Goal: Transaction & Acquisition: Purchase product/service

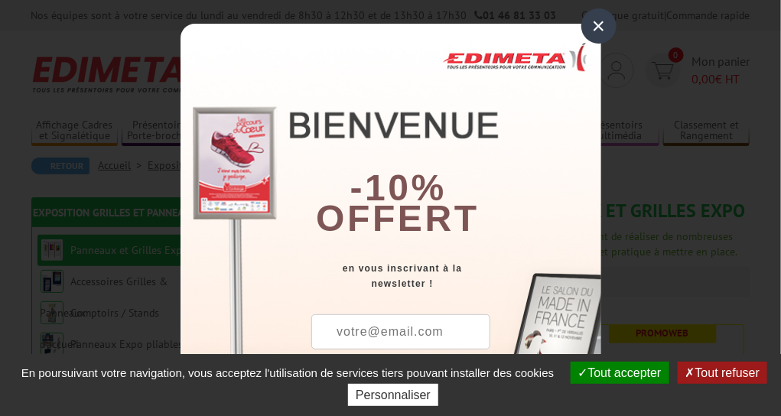
click at [594, 28] on div "×" at bounding box center [598, 25] width 35 height 35
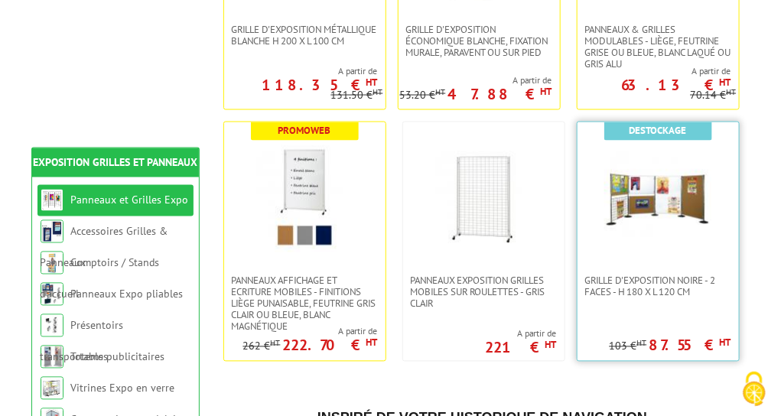
scroll to position [682, 0]
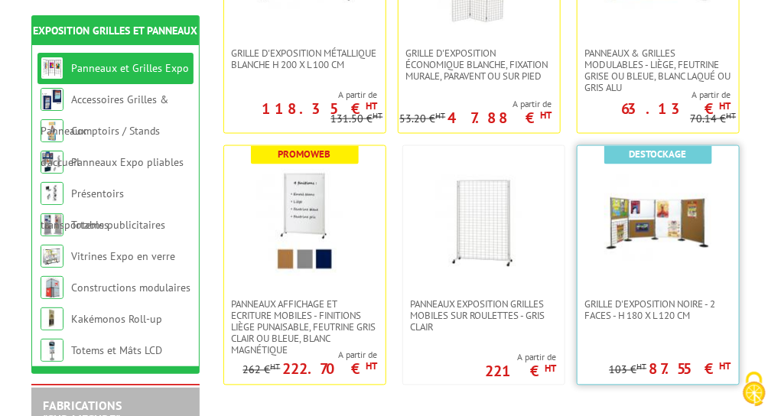
click at [675, 244] on img at bounding box center [657, 222] width 107 height 107
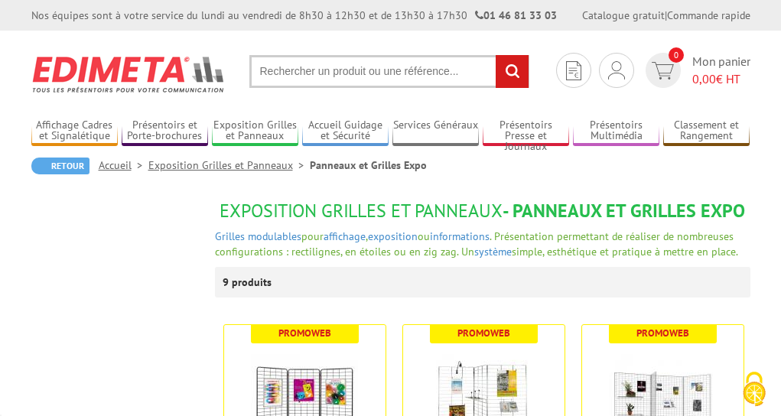
scroll to position [682, 0]
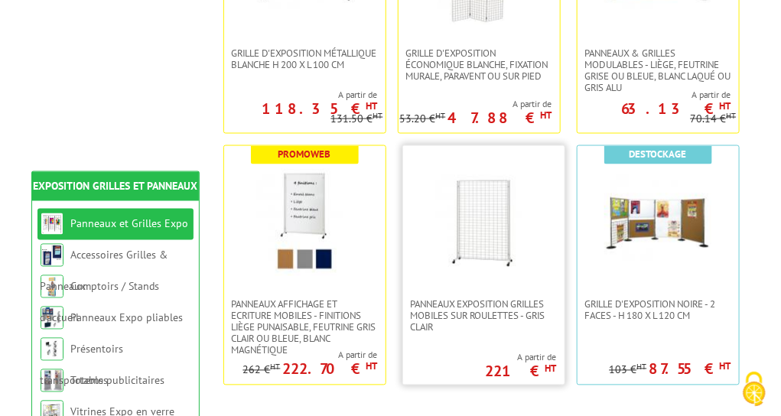
click at [505, 226] on img at bounding box center [483, 222] width 107 height 107
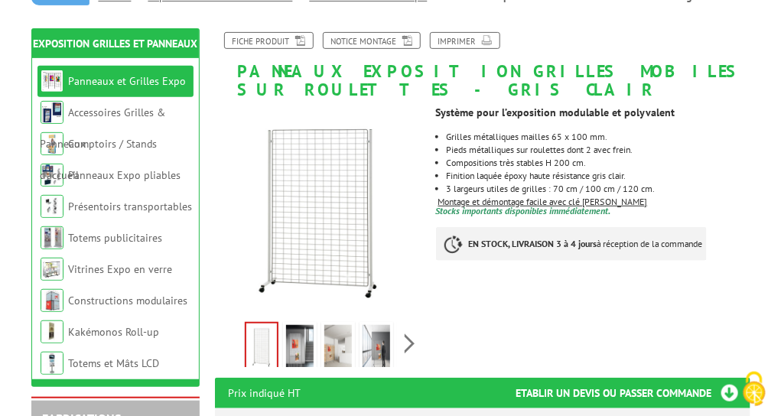
scroll to position [171, 0]
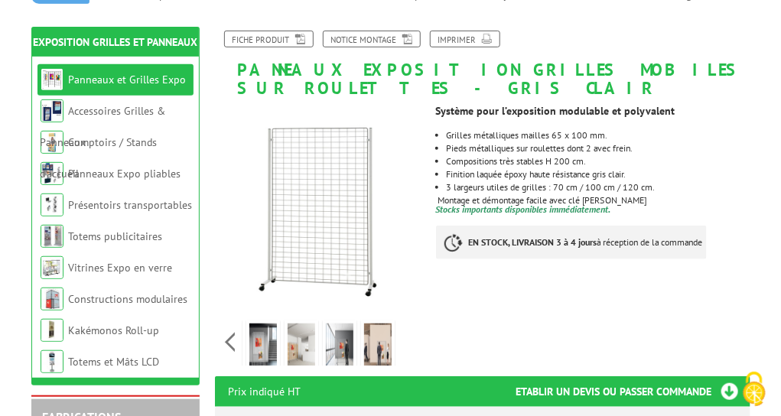
click at [409, 341] on div "Previous Next" at bounding box center [320, 342] width 210 height 54
click at [267, 343] on img at bounding box center [263, 347] width 28 height 47
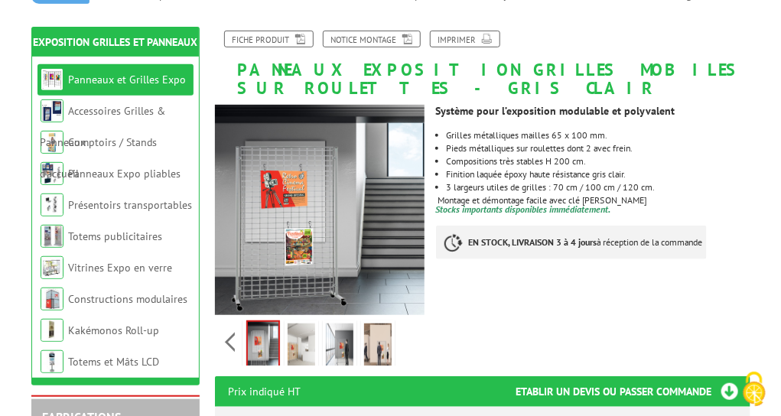
click at [295, 345] on img at bounding box center [302, 347] width 28 height 47
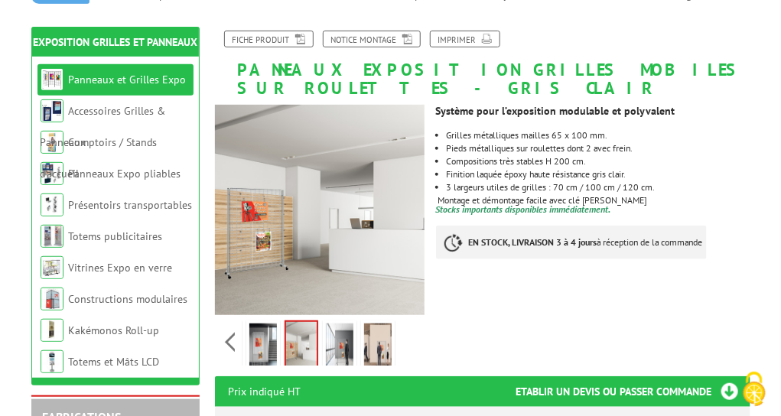
click at [332, 343] on img at bounding box center [340, 347] width 28 height 47
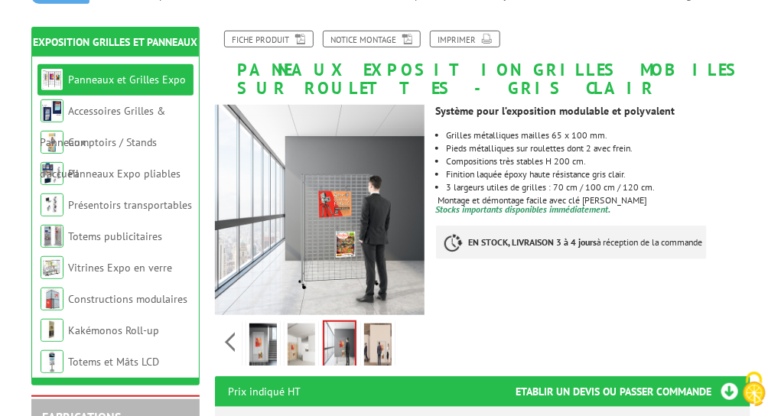
click at [366, 342] on img at bounding box center [378, 347] width 28 height 47
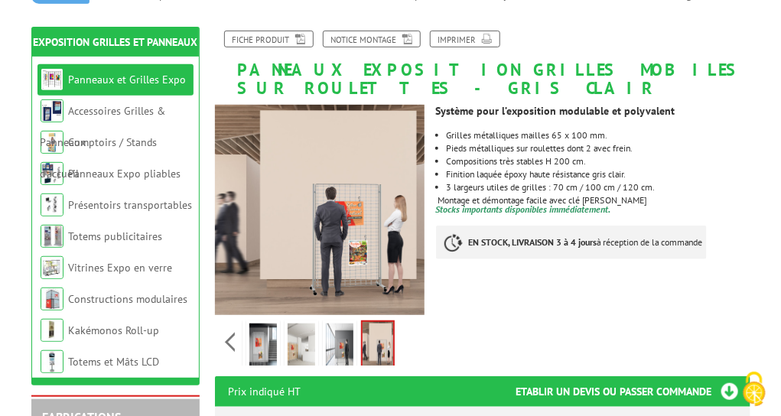
click at [340, 344] on img at bounding box center [340, 347] width 28 height 47
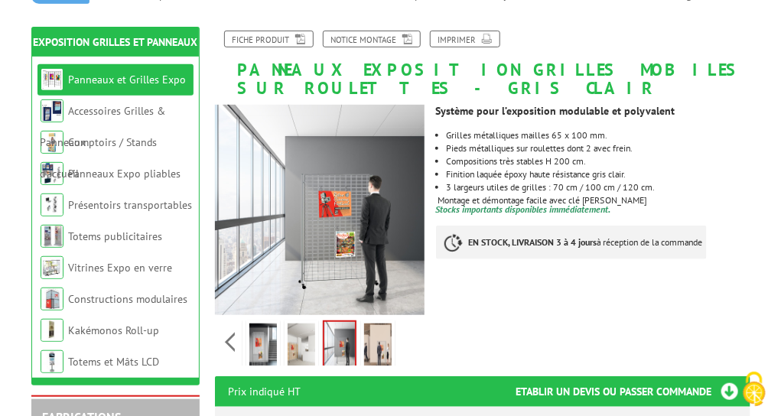
click at [310, 347] on img at bounding box center [302, 347] width 28 height 47
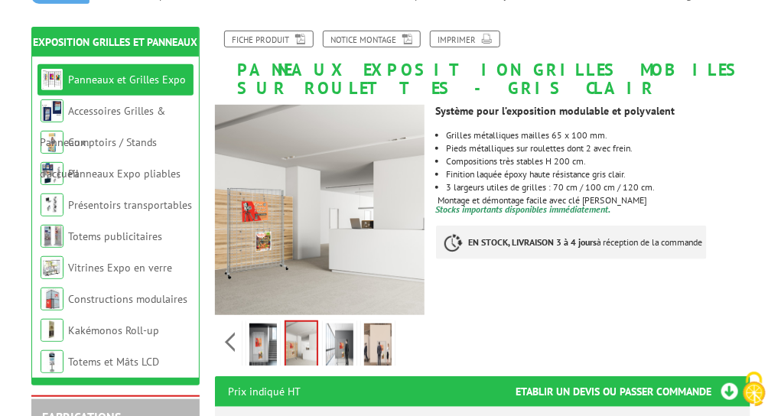
click at [262, 347] on img at bounding box center [263, 347] width 28 height 47
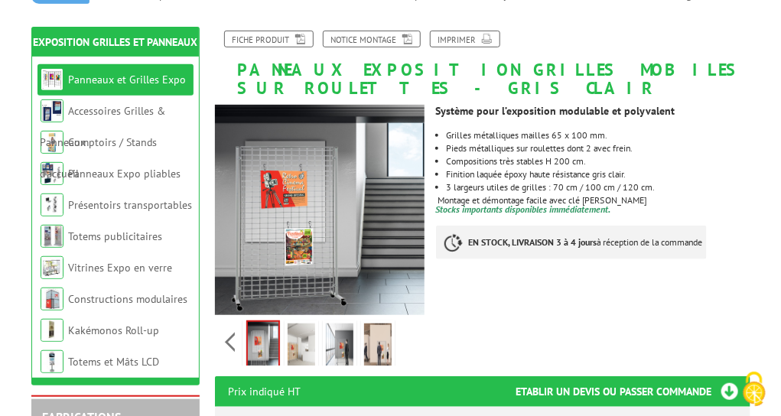
click at [372, 348] on img at bounding box center [378, 347] width 28 height 47
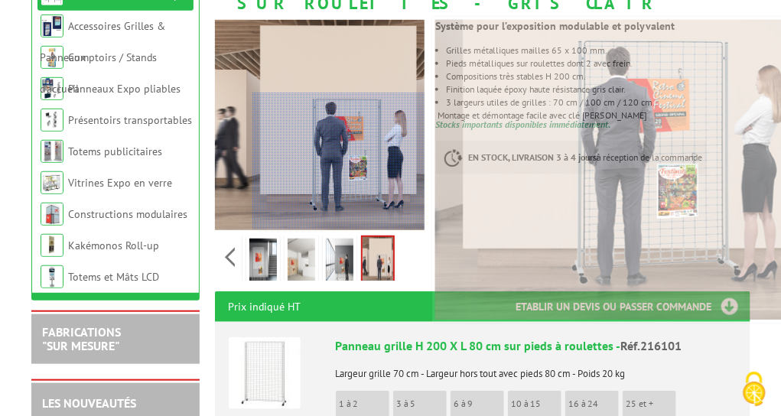
scroll to position [0, 0]
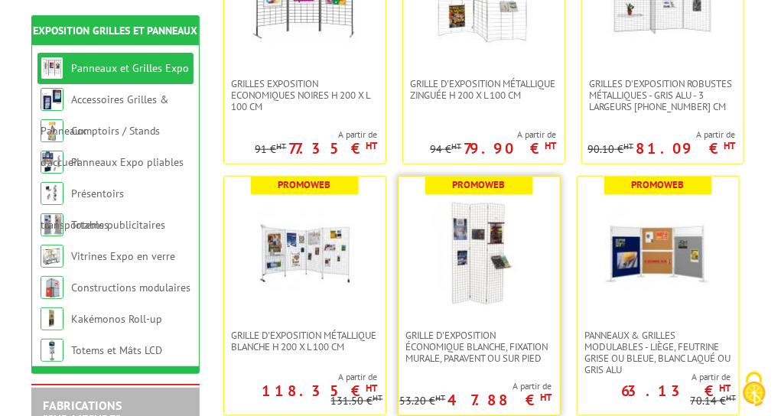
scroll to position [255, 0]
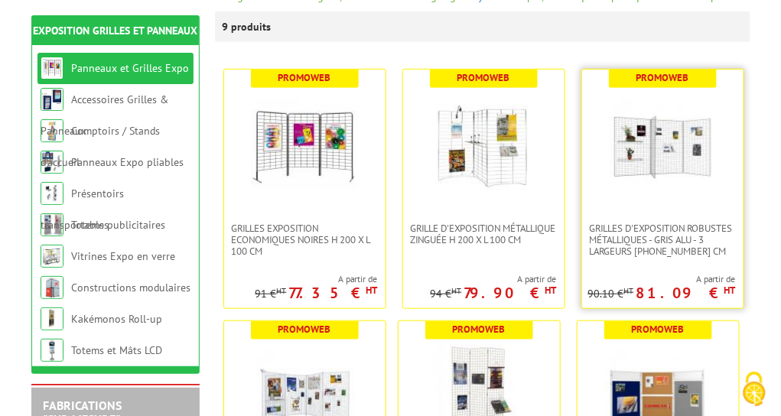
click at [611, 184] on img at bounding box center [662, 146] width 107 height 107
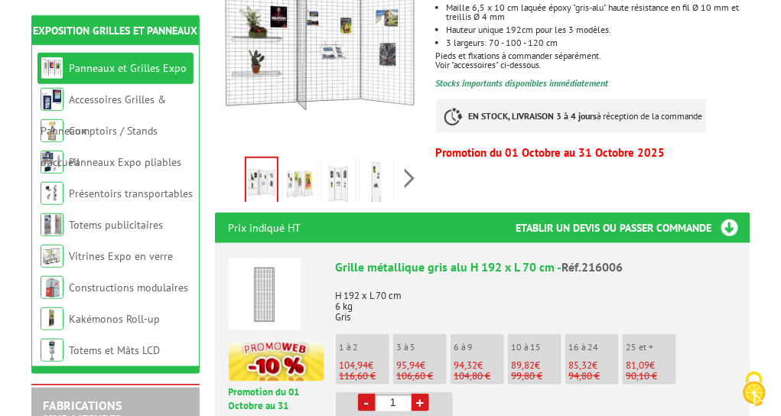
scroll to position [427, 0]
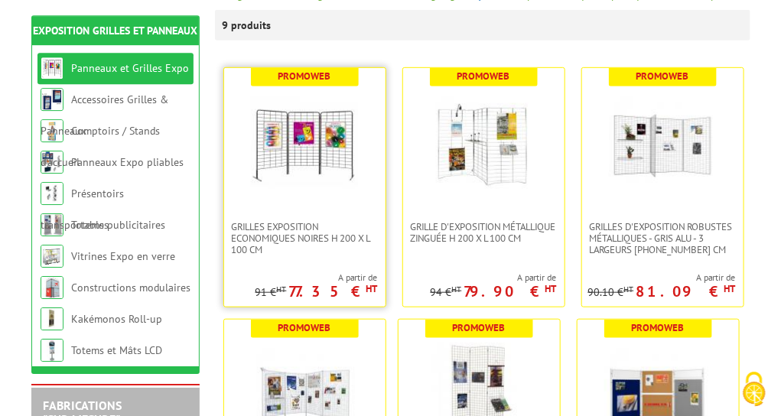
scroll to position [255, 0]
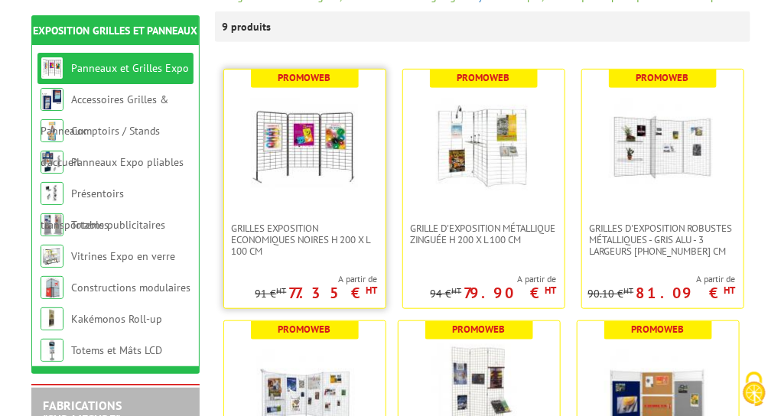
click at [291, 185] on img at bounding box center [304, 146] width 107 height 107
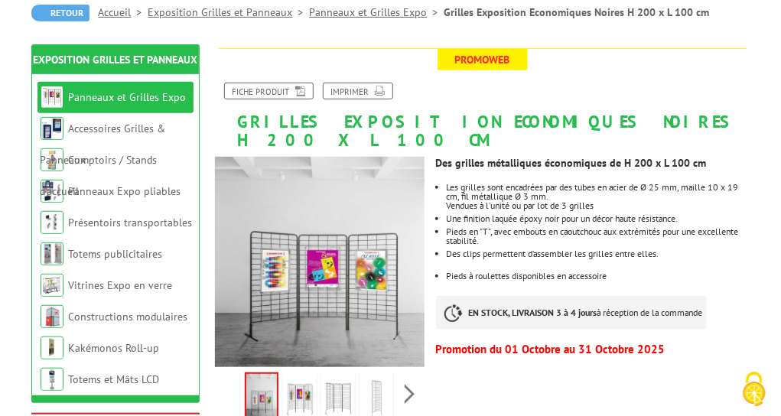
scroll to position [171, 0]
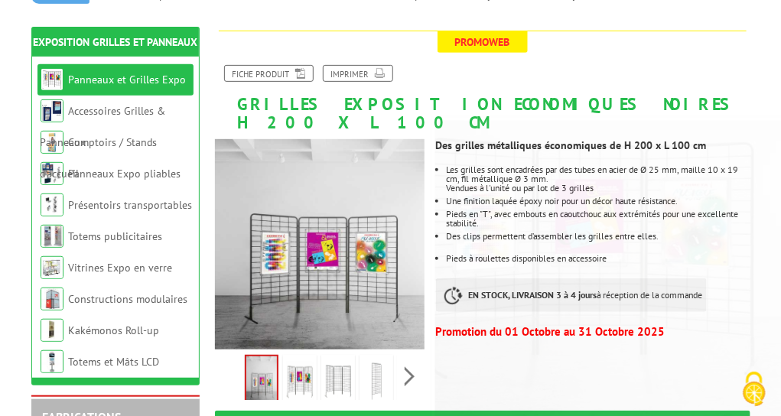
click at [310, 366] on img at bounding box center [300, 381] width 28 height 47
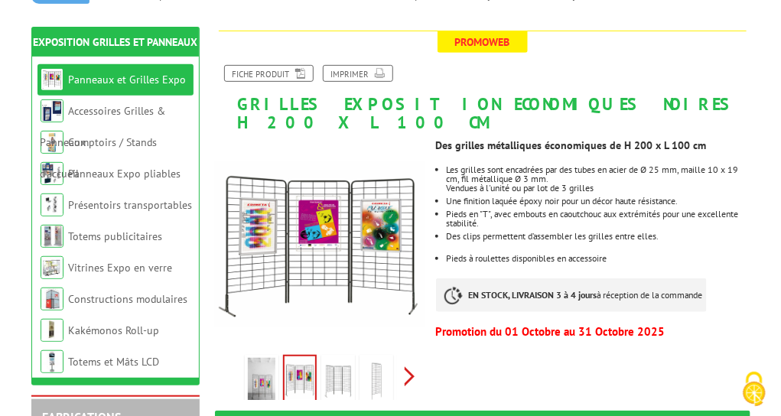
click at [408, 356] on div "Previous Next" at bounding box center [320, 377] width 210 height 54
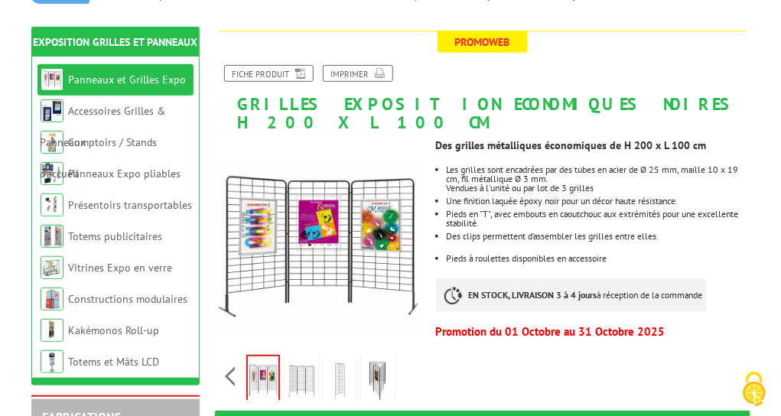
click at [408, 356] on div "Previous Next" at bounding box center [320, 377] width 210 height 54
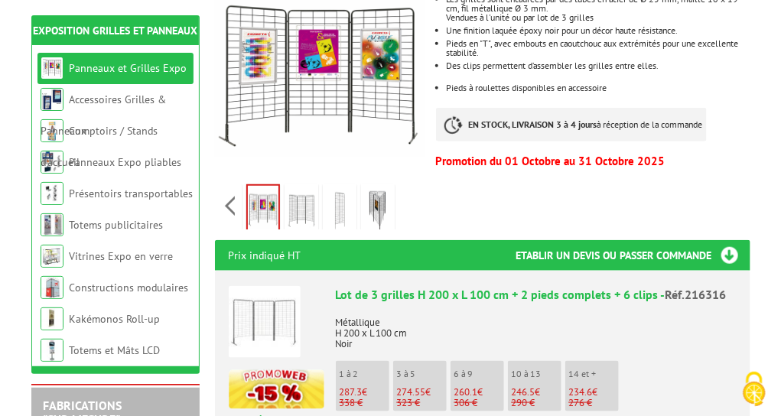
scroll to position [427, 0]
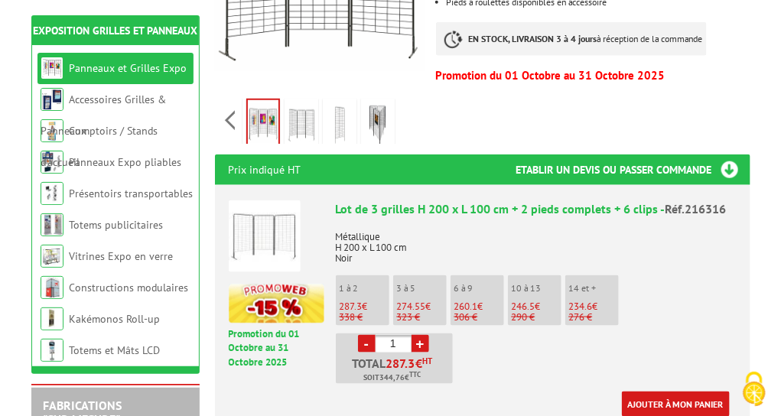
click at [421, 335] on link "+" at bounding box center [420, 344] width 18 height 18
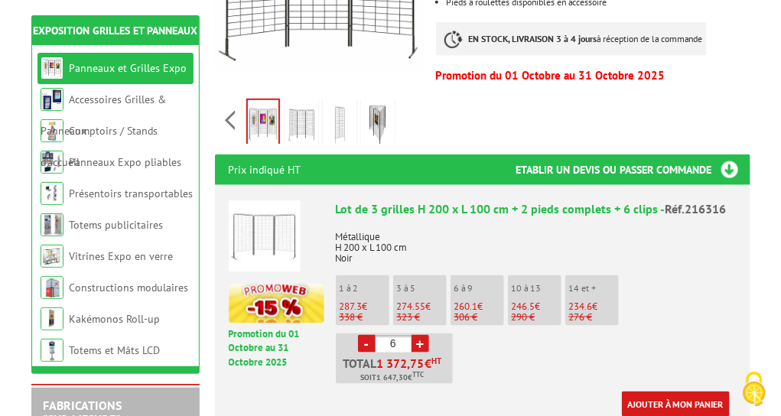
click at [421, 335] on link "+" at bounding box center [420, 344] width 18 height 18
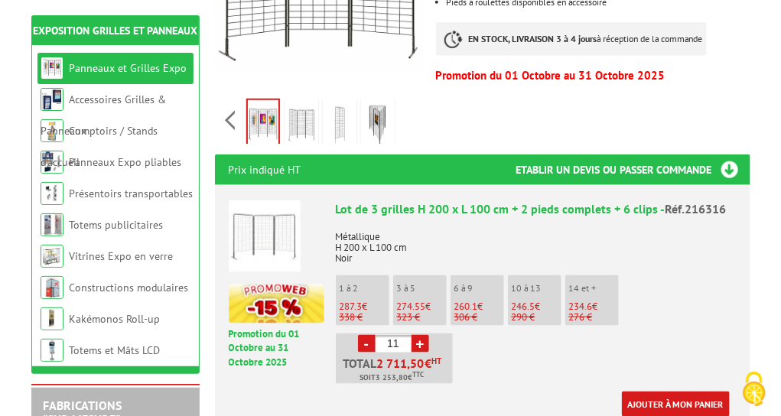
click at [421, 335] on link "+" at bounding box center [420, 344] width 18 height 18
click at [367, 335] on link "-" at bounding box center [367, 344] width 18 height 18
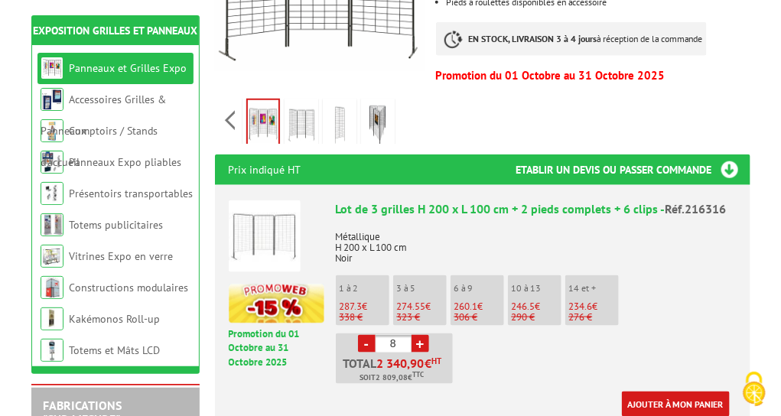
click at [367, 335] on link "-" at bounding box center [367, 344] width 18 height 18
type input "4"
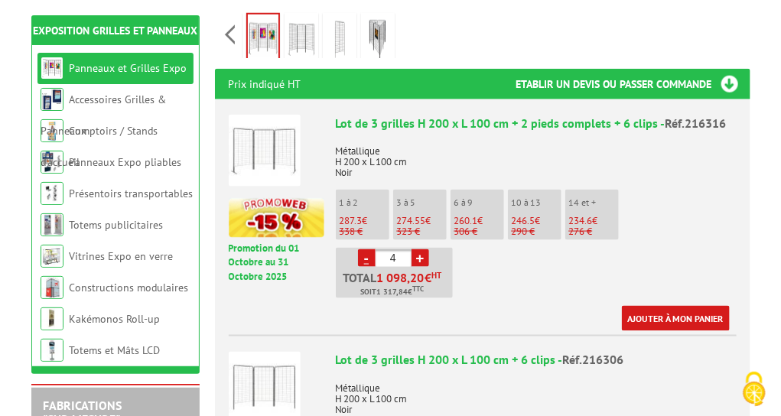
scroll to position [512, 0]
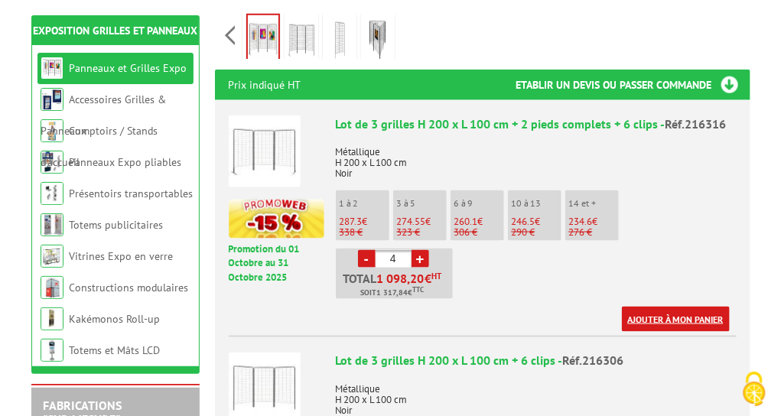
click at [668, 307] on link "Ajouter à mon panier" at bounding box center [676, 319] width 108 height 25
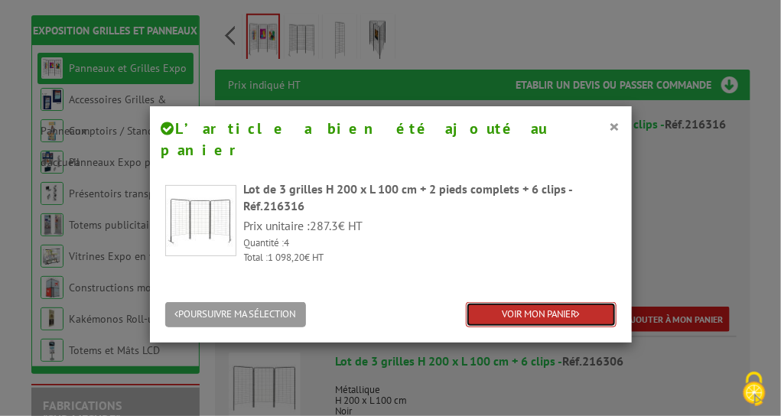
click at [561, 302] on link "VOIR MON PANIER" at bounding box center [541, 314] width 151 height 25
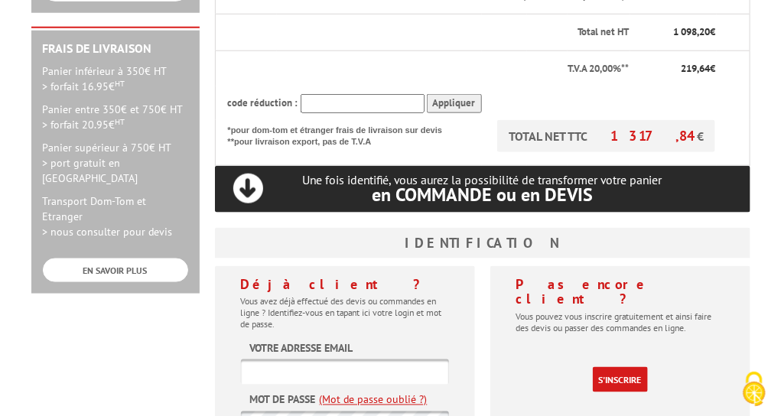
scroll to position [512, 0]
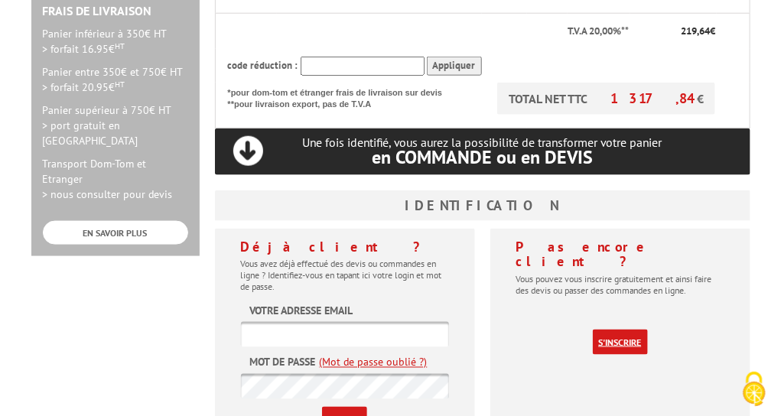
click at [610, 330] on link "S'inscrire" at bounding box center [620, 342] width 55 height 25
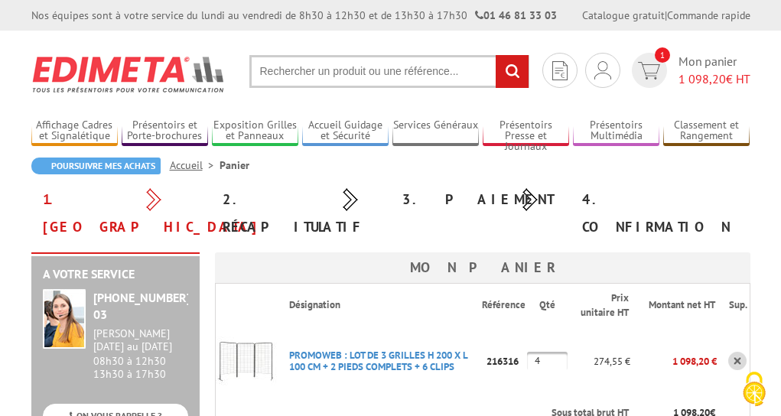
scroll to position [512, 0]
